Goal: Task Accomplishment & Management: Complete application form

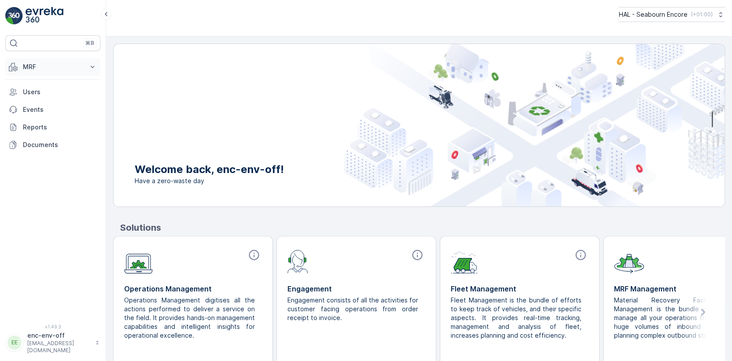
click at [38, 71] on p "MRF" at bounding box center [53, 67] width 60 height 9
click at [35, 99] on p "Offloads" at bounding box center [35, 94] width 26 height 9
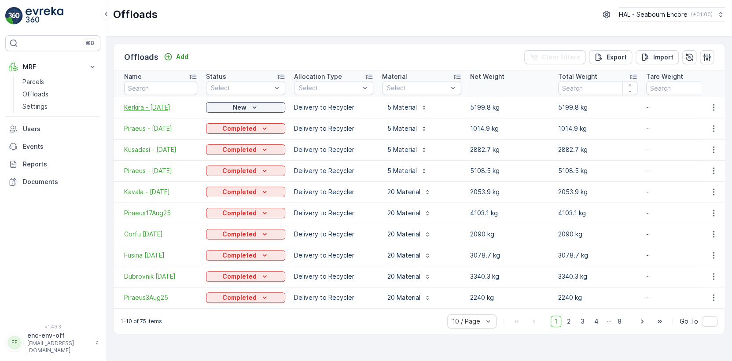
click at [163, 107] on span "Kerkira - [DATE]" at bounding box center [160, 107] width 73 height 9
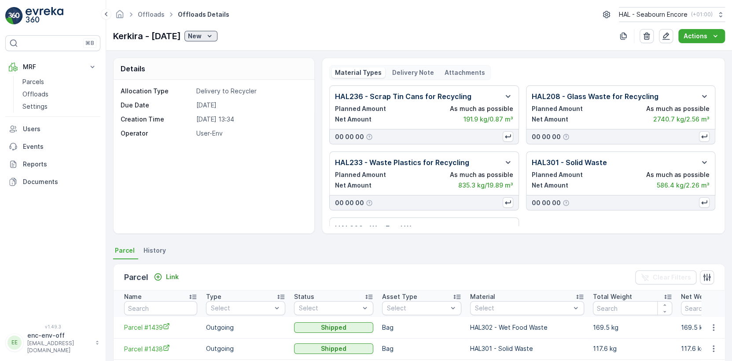
click at [213, 38] on div "New" at bounding box center [201, 36] width 26 height 9
click at [215, 64] on span "Completed" at bounding box center [217, 61] width 33 height 9
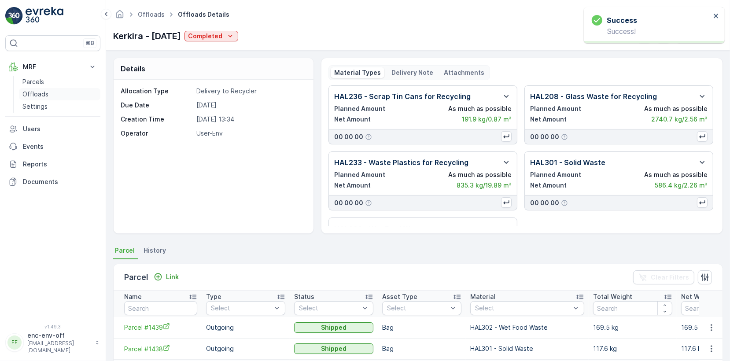
click at [40, 99] on p "Offloads" at bounding box center [35, 94] width 26 height 9
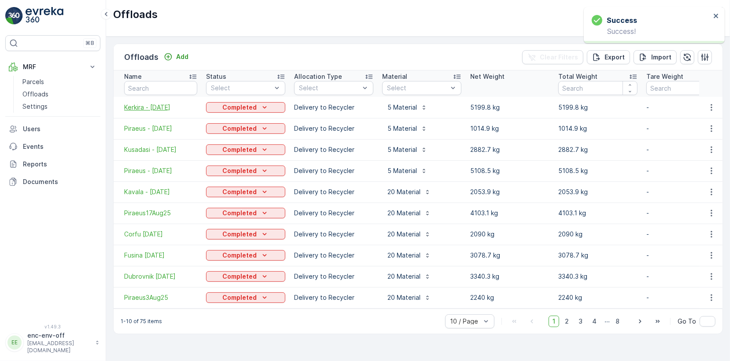
click at [163, 112] on span "Kerkira - [DATE]" at bounding box center [160, 107] width 73 height 9
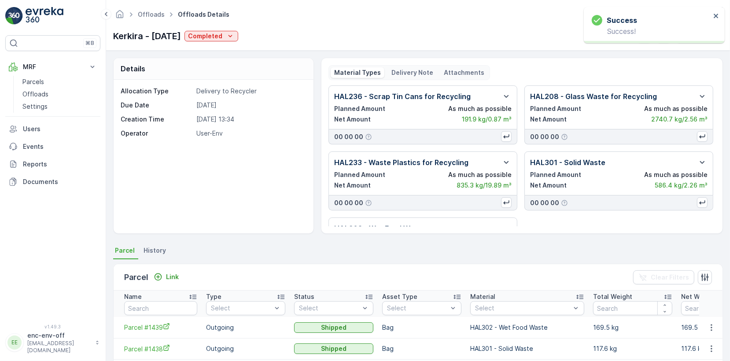
click at [623, 41] on icon "button" at bounding box center [621, 36] width 9 height 9
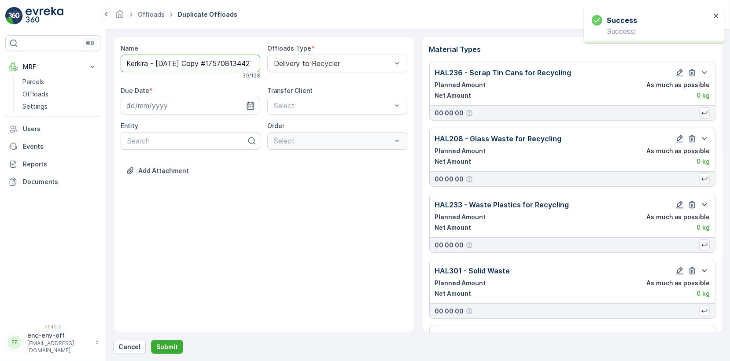
drag, startPoint x: 148, startPoint y: 105, endPoint x: 126, endPoint y: 105, distance: 21.6
click at [126, 72] on input "Kerkira - [DATE] Copy #1757081344218" at bounding box center [191, 64] width 140 height 18
click at [162, 72] on input "Brindisi - [DATE] Copy #1757081344218" at bounding box center [191, 64] width 140 height 18
click at [189, 72] on input "Brindisi - [DATE] Copy #1757081344218" at bounding box center [191, 64] width 140 height 18
type input "Brindisi - [DATE]"
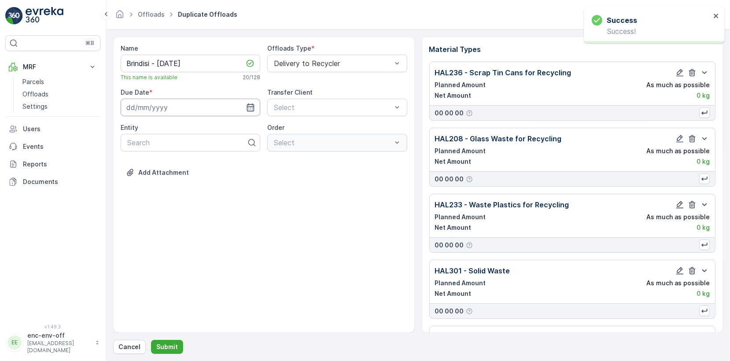
click at [151, 116] on input at bounding box center [191, 108] width 140 height 18
click at [236, 196] on div "6" at bounding box center [231, 203] width 14 height 14
type input "[DATE]"
click at [260, 190] on div "Add Attachment" at bounding box center [264, 178] width 287 height 25
click at [691, 209] on icon "button" at bounding box center [692, 204] width 7 height 7
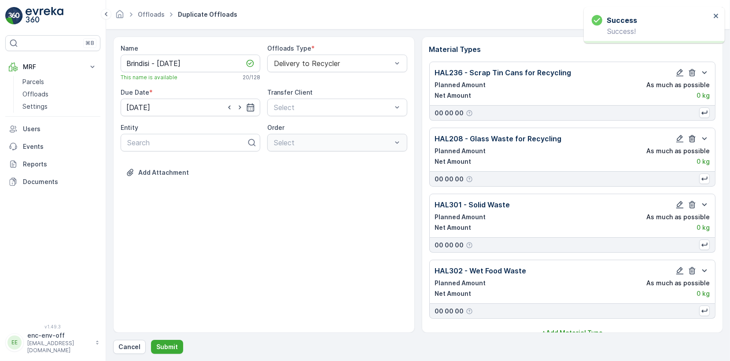
click at [691, 143] on icon "button" at bounding box center [692, 138] width 7 height 7
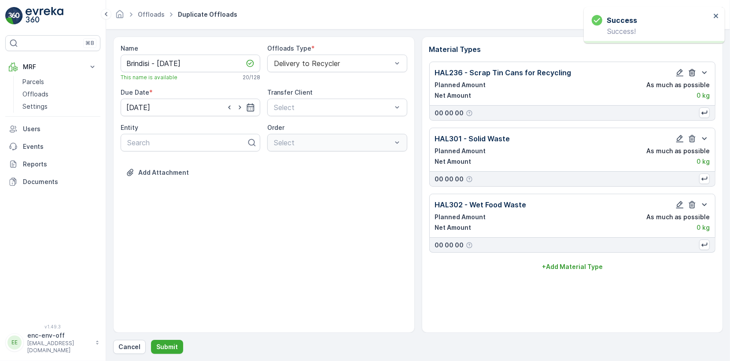
click at [692, 77] on icon "button" at bounding box center [692, 72] width 9 height 9
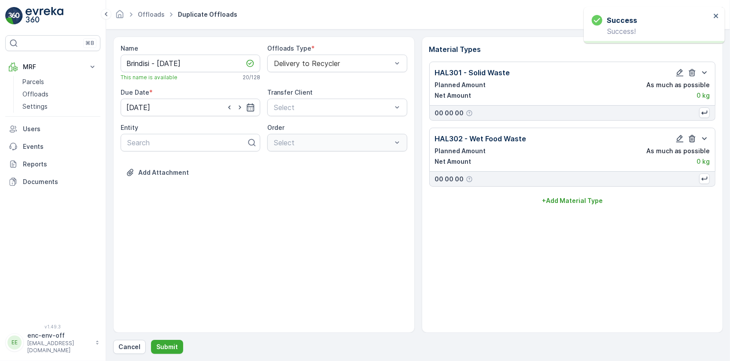
click at [693, 143] on icon "button" at bounding box center [692, 138] width 7 height 7
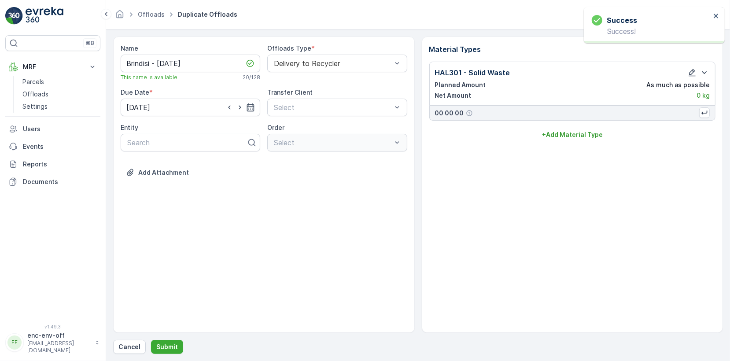
click at [233, 250] on div "Name [PERSON_NAME] - [DATE] This name is available 20 / 128 Offloads Type * Del…" at bounding box center [264, 185] width 302 height 296
click at [32, 99] on p "Offloads" at bounding box center [35, 94] width 26 height 9
click at [165, 347] on p "Submit" at bounding box center [167, 347] width 22 height 9
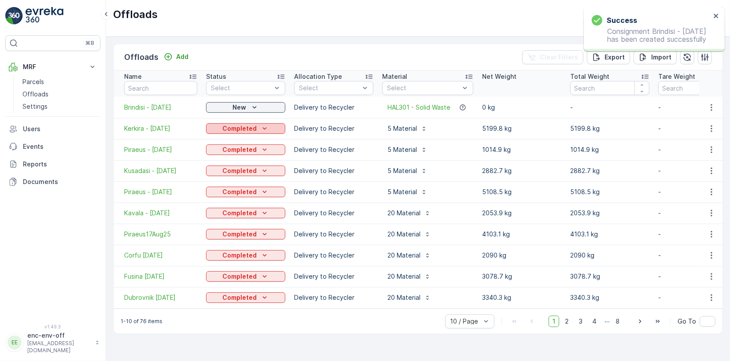
click at [237, 133] on p "Completed" at bounding box center [239, 128] width 34 height 9
click at [147, 133] on span "Kerkira - [DATE]" at bounding box center [160, 128] width 73 height 9
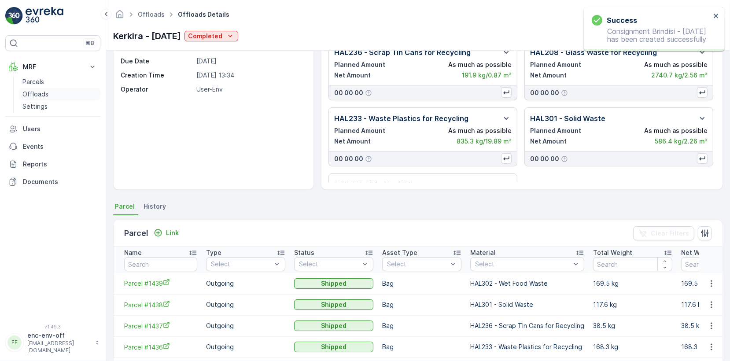
click at [33, 99] on p "Offloads" at bounding box center [35, 94] width 26 height 9
